Goal: Information Seeking & Learning: Learn about a topic

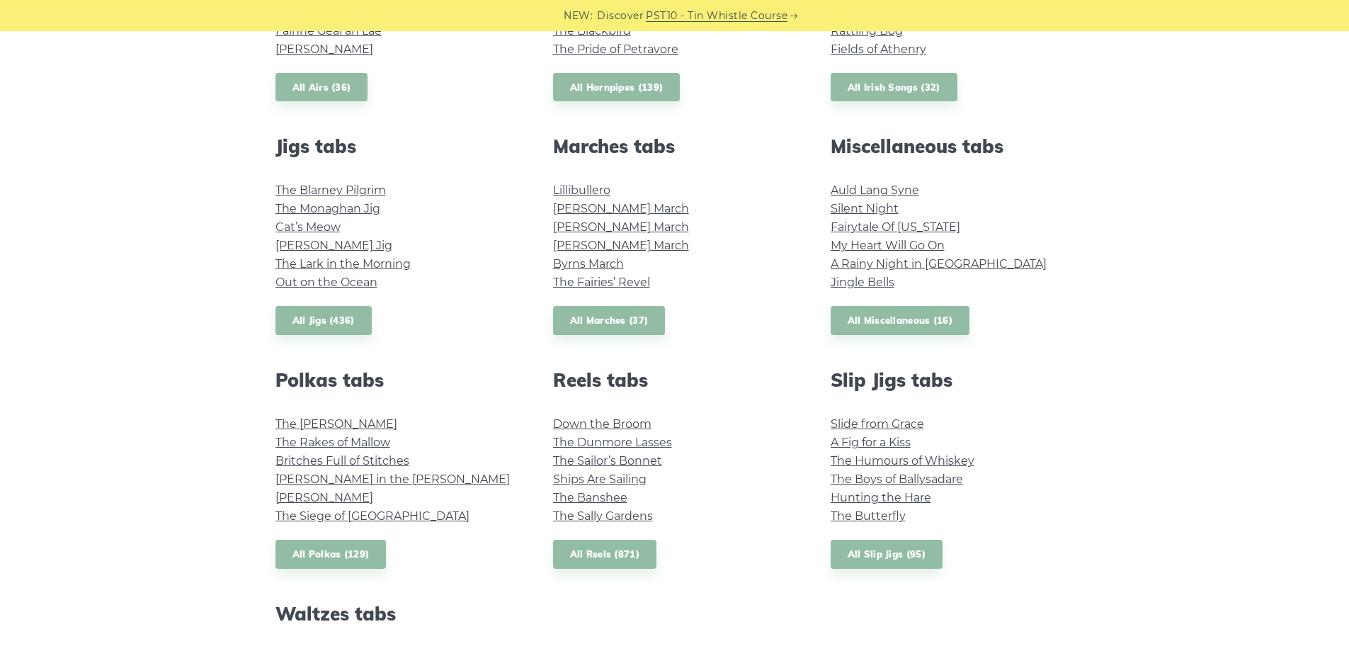
scroll to position [142, 0]
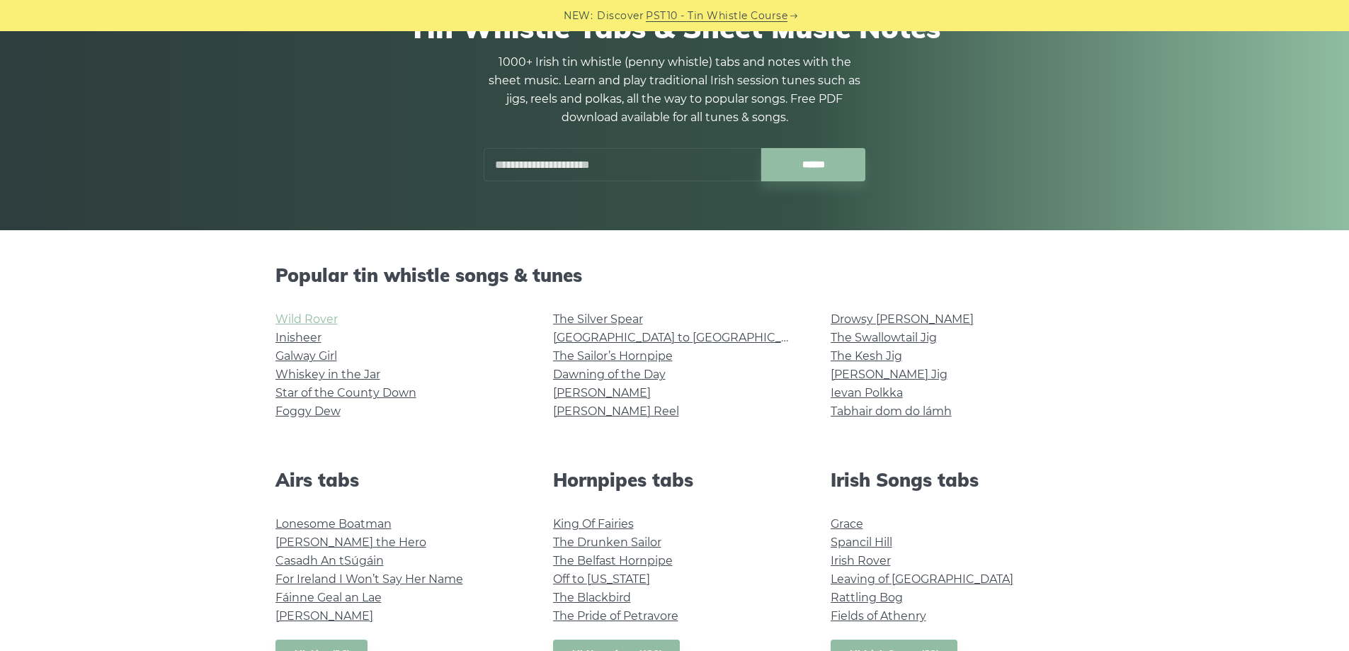
click at [324, 319] on link "Wild Rover" at bounding box center [306, 318] width 62 height 13
click at [654, 335] on link "Rocky Road to Dublin" at bounding box center [683, 337] width 261 height 13
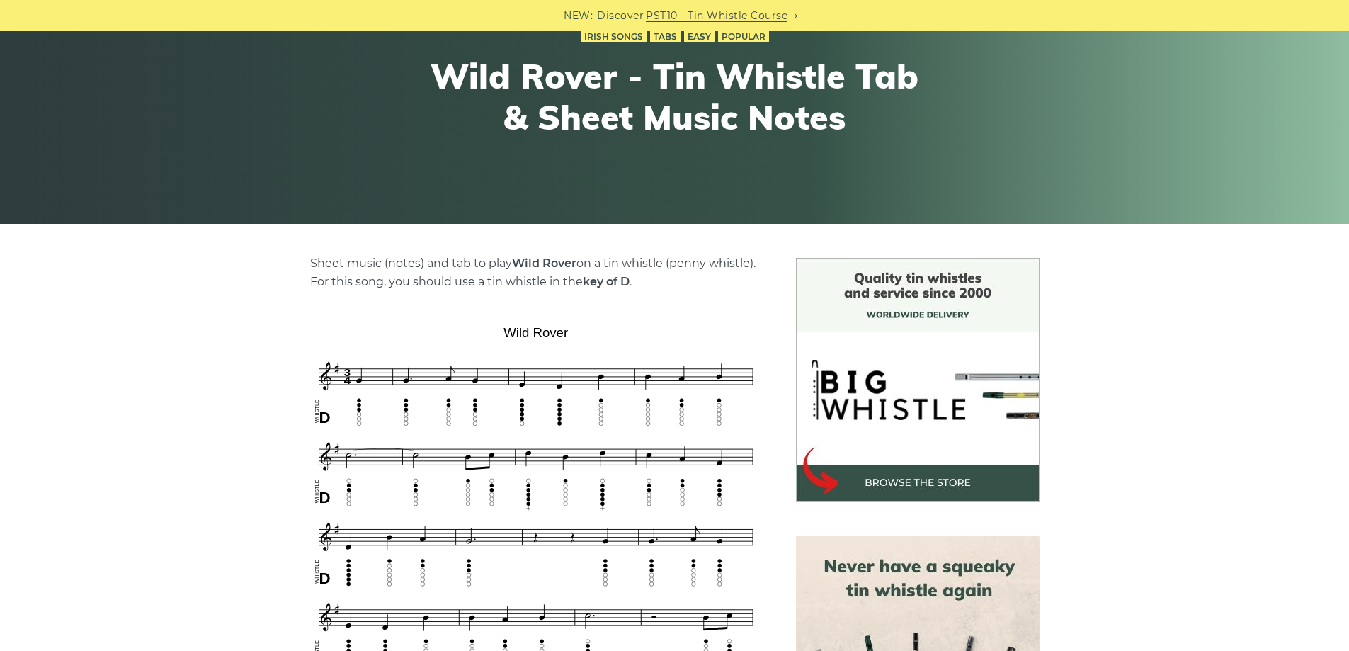
scroll to position [425, 0]
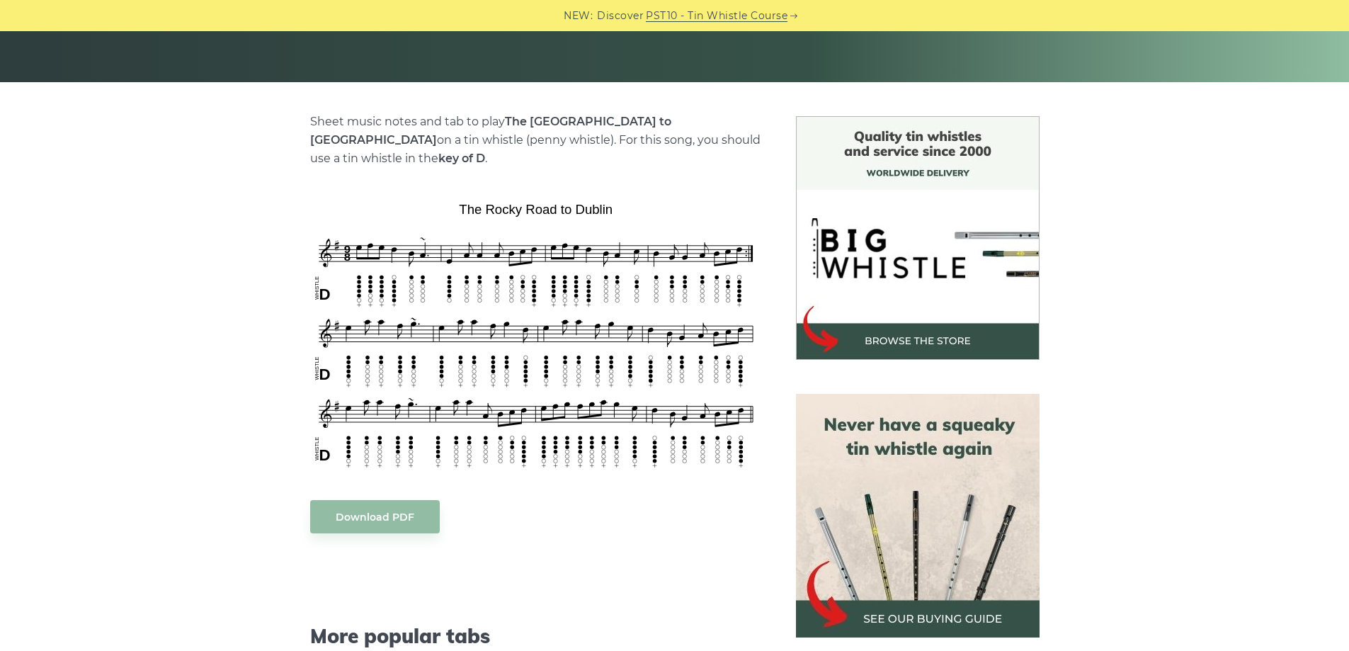
scroll to position [425, 0]
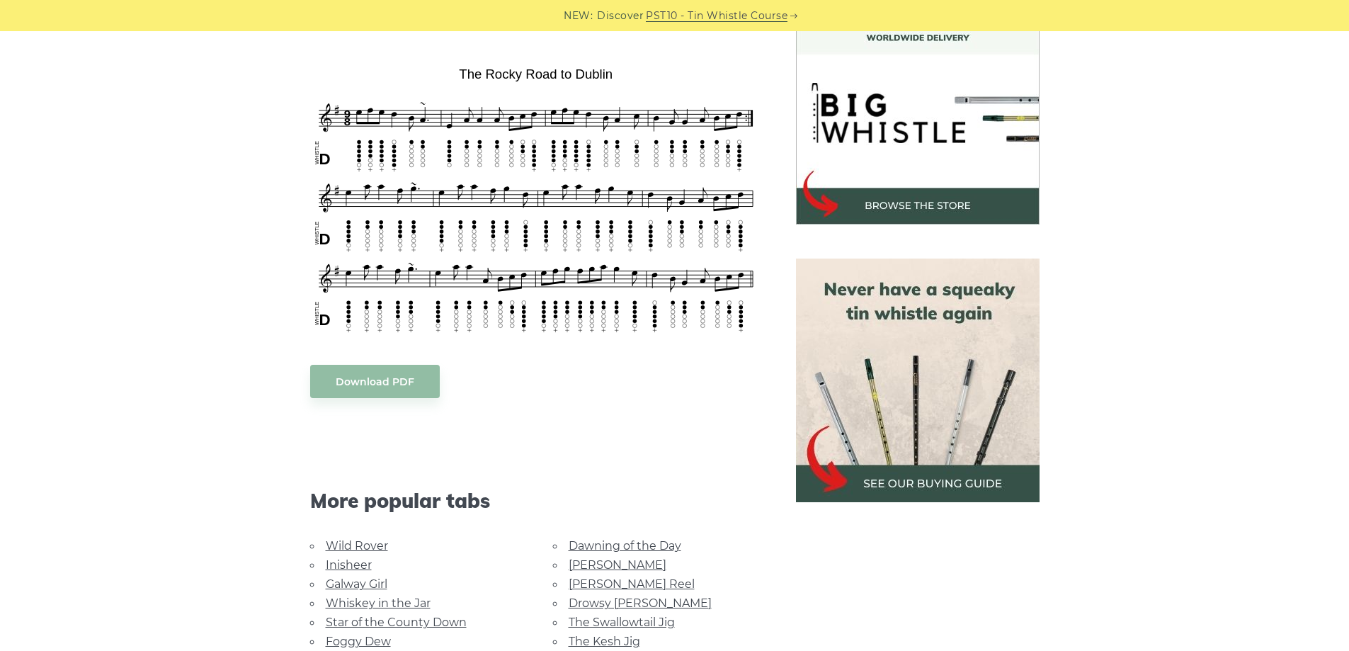
click at [374, 596] on link "Whiskey in the Jar" at bounding box center [378, 602] width 105 height 13
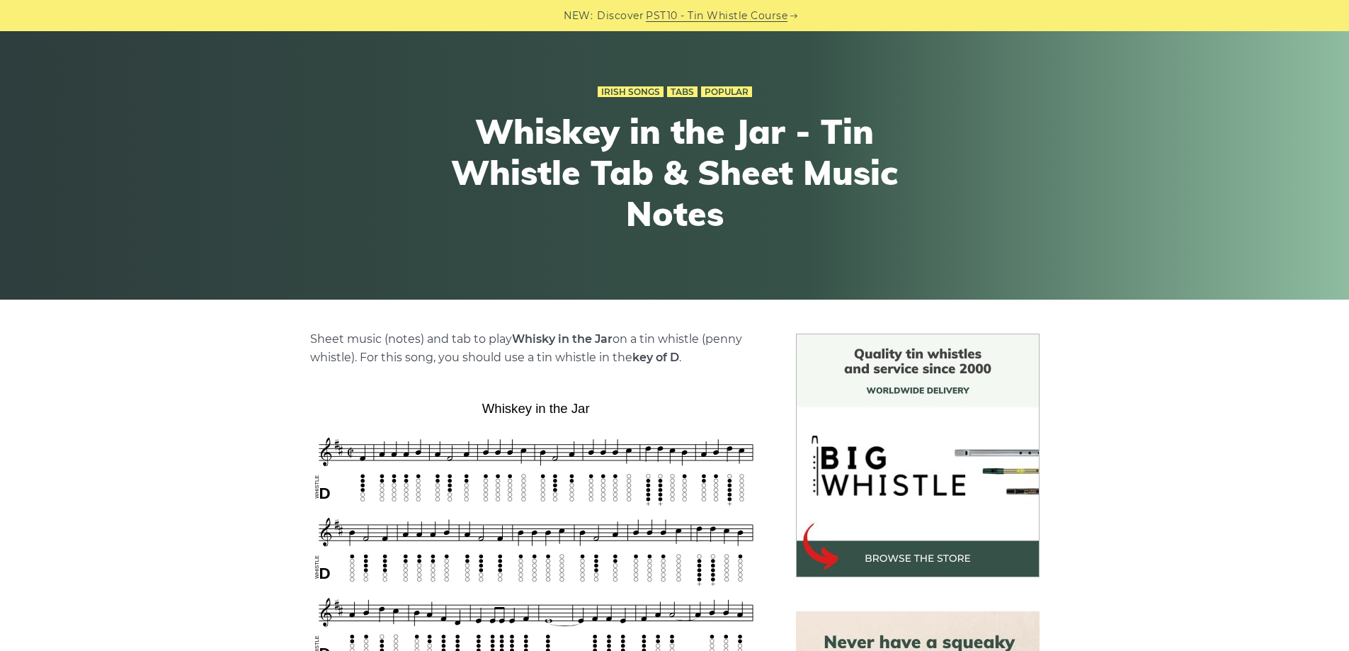
scroll to position [212, 0]
